Goal: Transaction & Acquisition: Obtain resource

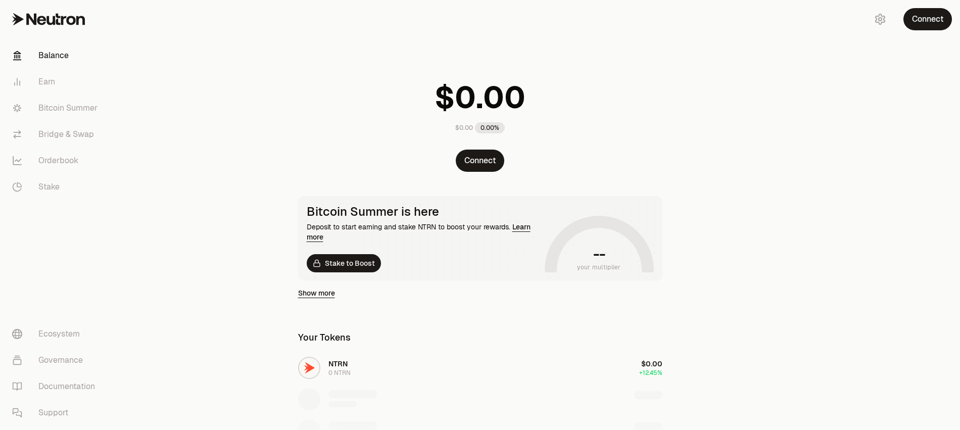
click at [45, 53] on link "Balance" at bounding box center [56, 55] width 105 height 26
click at [49, 76] on link "Earn" at bounding box center [56, 82] width 105 height 26
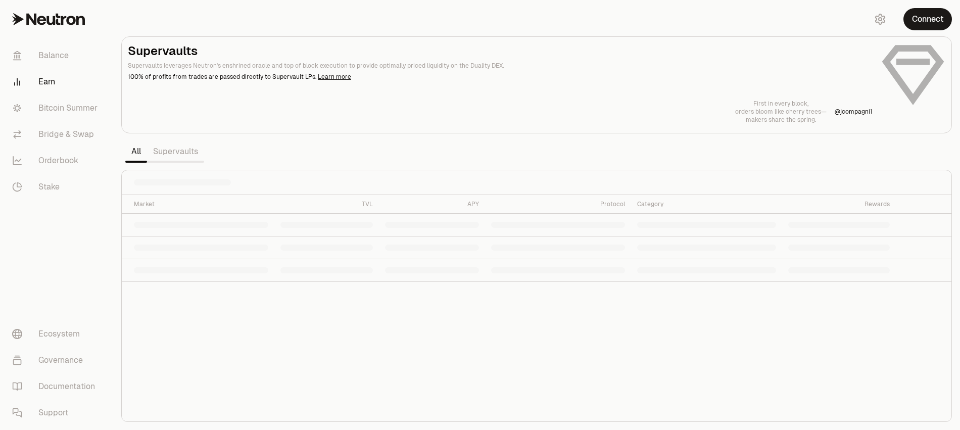
click at [171, 159] on link "Supervaults" at bounding box center [175, 152] width 57 height 20
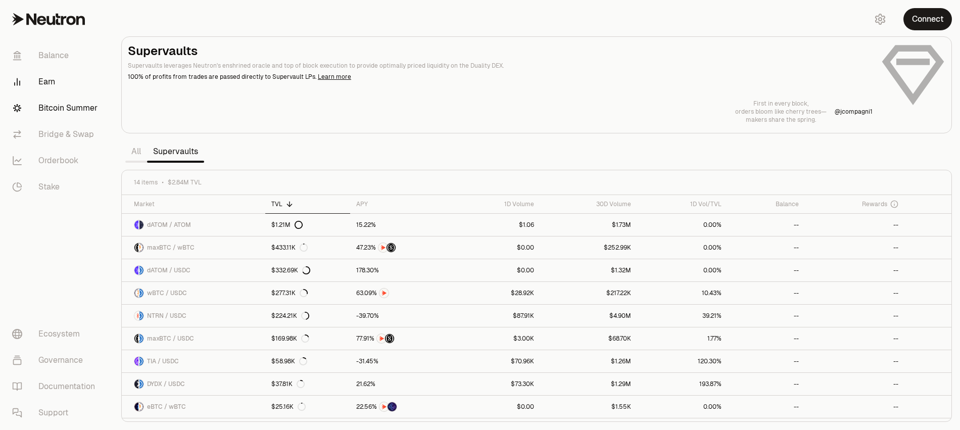
click at [88, 114] on link "Bitcoin Summer" at bounding box center [56, 108] width 105 height 26
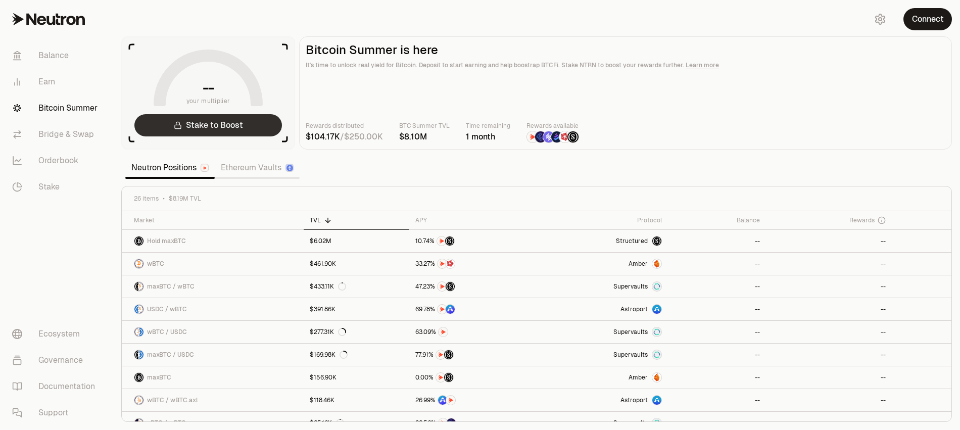
click at [217, 127] on link "Stake to Boost" at bounding box center [208, 125] width 148 height 22
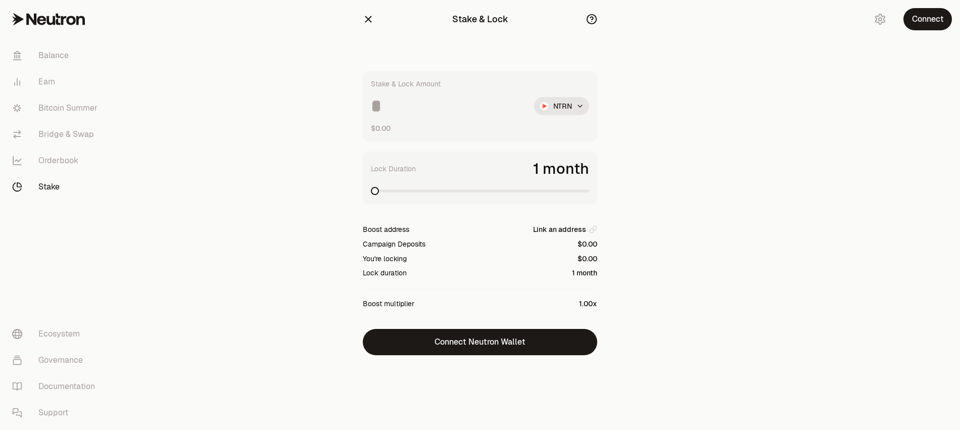
click at [584, 191] on span at bounding box center [480, 191] width 218 height 3
click at [589, 191] on span at bounding box center [585, 191] width 8 height 8
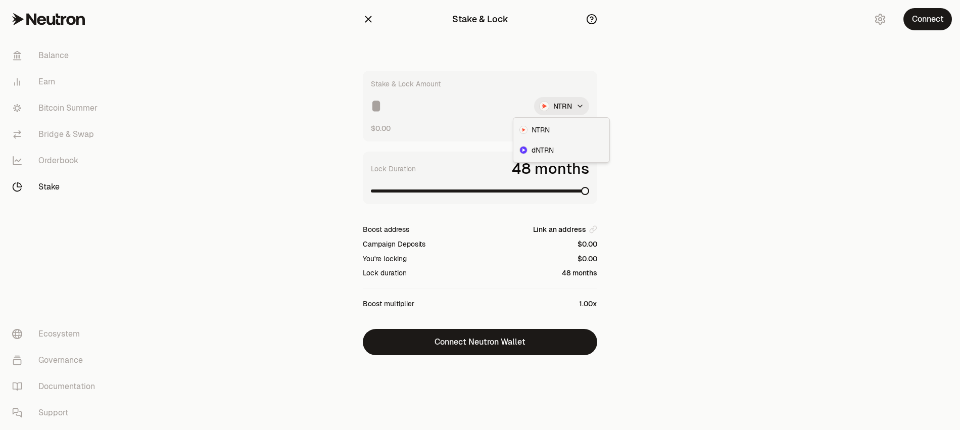
click at [570, 103] on html "Balance Earn Bitcoin Summer Bridge & Swap Orderbook Stake Ecosystem Governance …" at bounding box center [480, 215] width 960 height 430
click at [560, 146] on div "dNTRN" at bounding box center [562, 150] width 92 height 20
click at [475, 44] on div "Stake & Lock Stake & Lock Amount dNTRN $0.00 Lock Duration 48 months Boost addr…" at bounding box center [480, 198] width 259 height 396
click at [373, 18] on icon "button" at bounding box center [368, 19] width 11 height 11
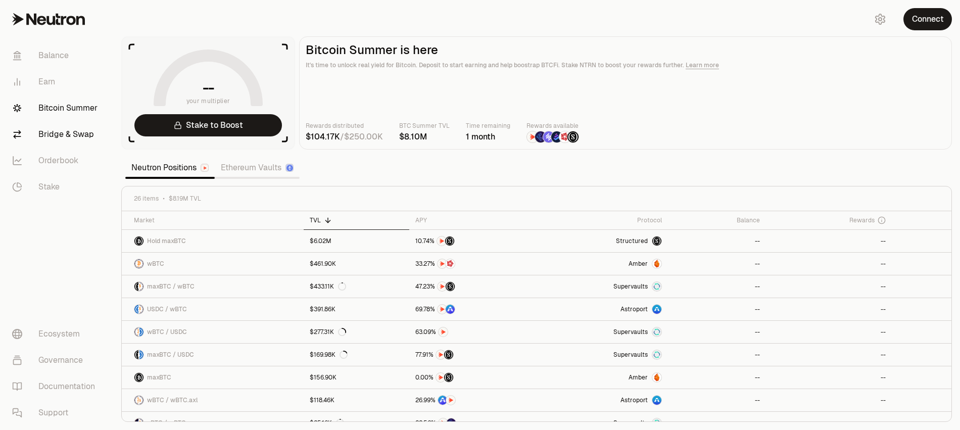
click at [74, 137] on link "Bridge & Swap" at bounding box center [56, 134] width 105 height 26
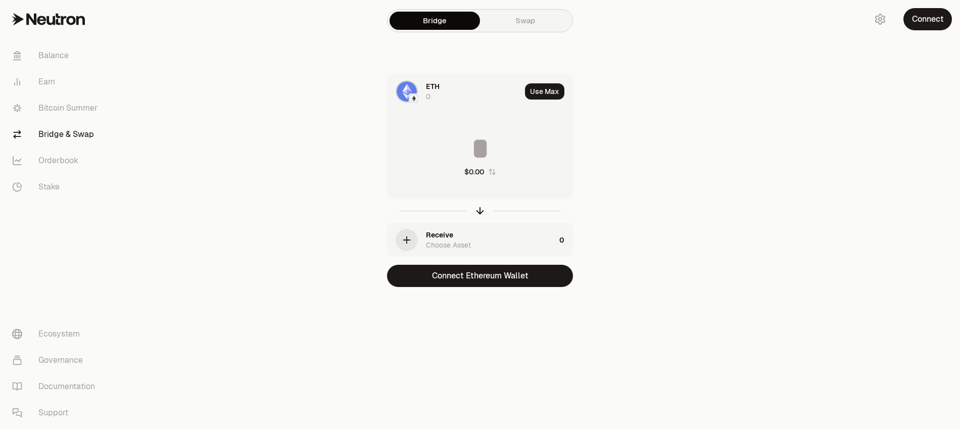
click at [758, 157] on main "Bridge Swap ETH 0 Use Max $0.00 Receive Choose Asset 0 Connect Ethereum Wallet" at bounding box center [536, 164] width 847 height 328
click at [403, 101] on img at bounding box center [407, 91] width 20 height 20
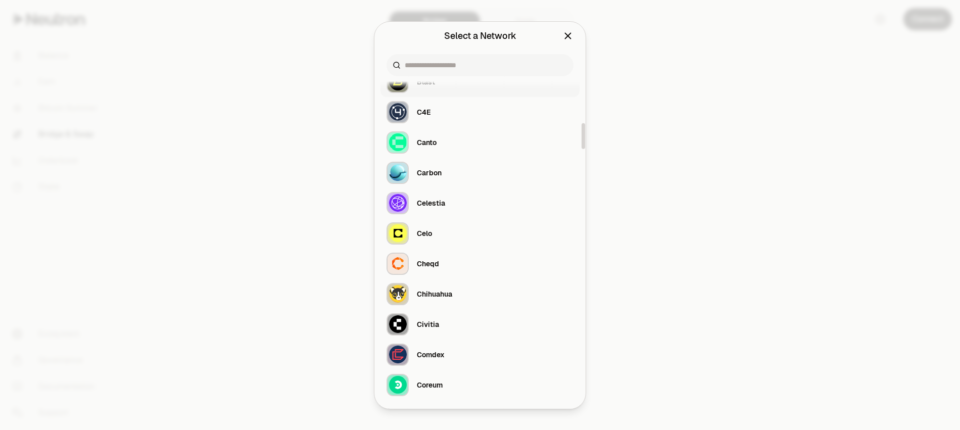
scroll to position [598, 0]
click at [455, 67] on input at bounding box center [486, 65] width 163 height 10
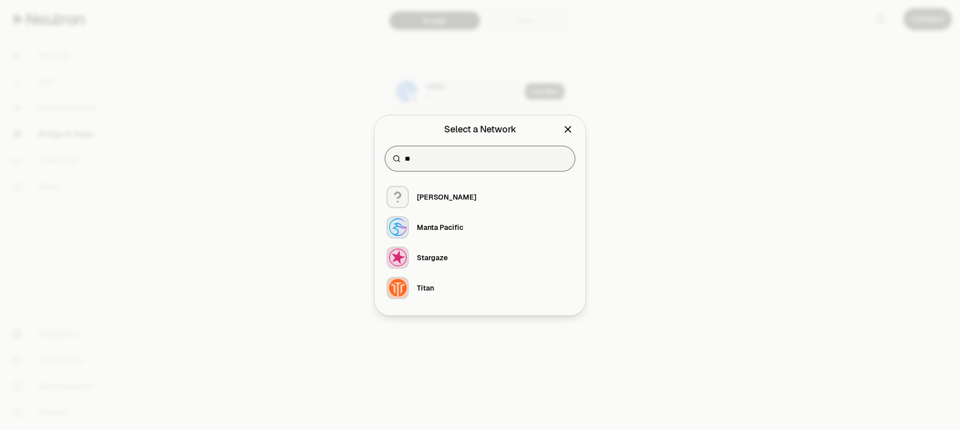
scroll to position [0, 0]
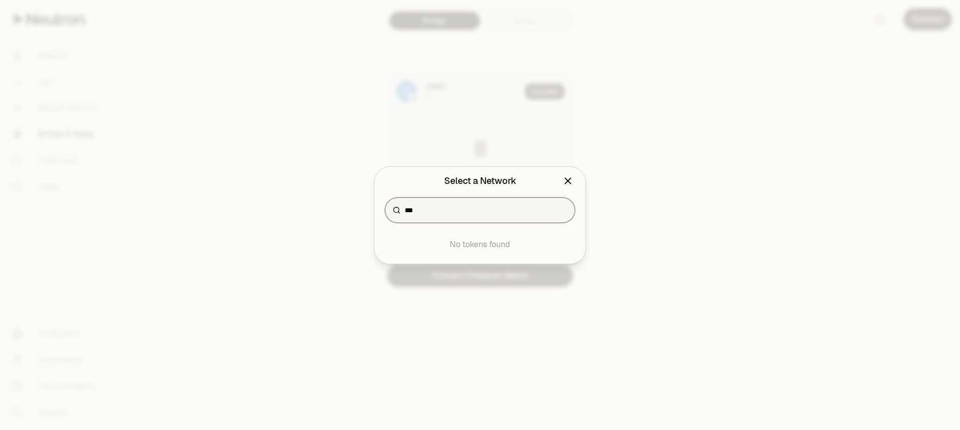
type input "***"
click at [566, 185] on icon "Close" at bounding box center [568, 180] width 11 height 11
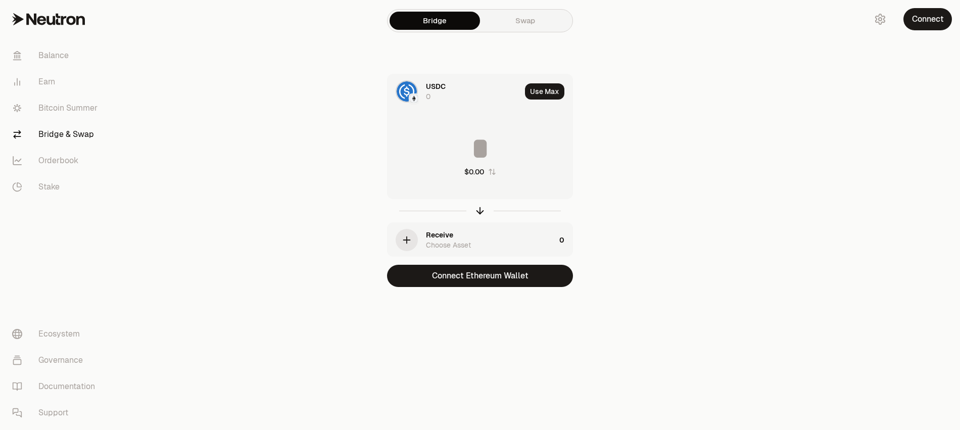
click at [698, 179] on main "Bridge Swap USDC 0 Use Max $0.00 Receive Choose Asset 0 Connect Ethereum Wallet" at bounding box center [536, 164] width 847 height 328
click at [684, 244] on main "Bridge Swap USDC 0 Use Max $0.00 Receive Choose Asset 0 Connect Ethereum Wallet" at bounding box center [536, 164] width 847 height 328
